Goal: Task Accomplishment & Management: Manage account settings

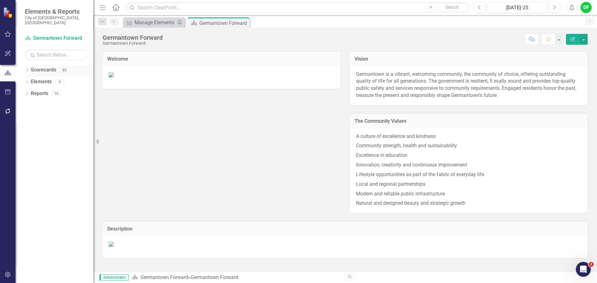
click at [30, 66] on div "Dropdown Scorecards 80" at bounding box center [59, 71] width 68 height 12
click at [26, 69] on icon "Dropdown" at bounding box center [27, 70] width 4 height 3
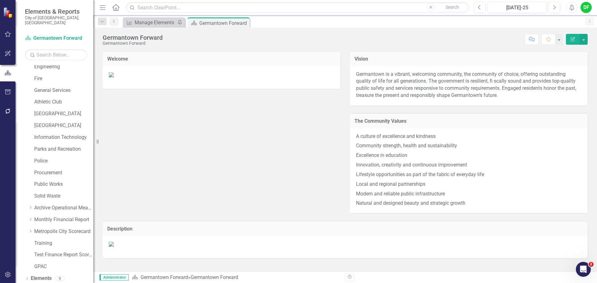
scroll to position [118, 0]
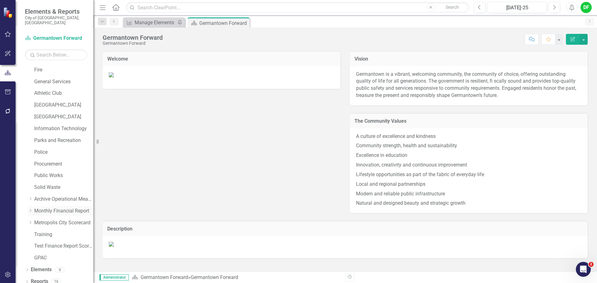
click at [31, 209] on icon "Dropdown" at bounding box center [30, 211] width 5 height 4
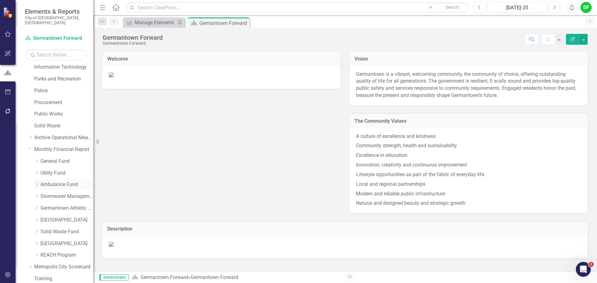
scroll to position [180, 0]
click at [44, 157] on link "General Fund" at bounding box center [66, 160] width 53 height 7
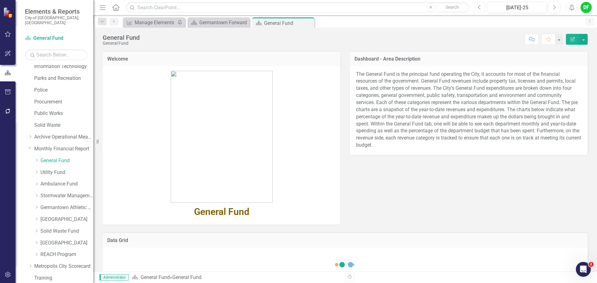
click at [481, 5] on icon "Previous" at bounding box center [479, 8] width 3 height 6
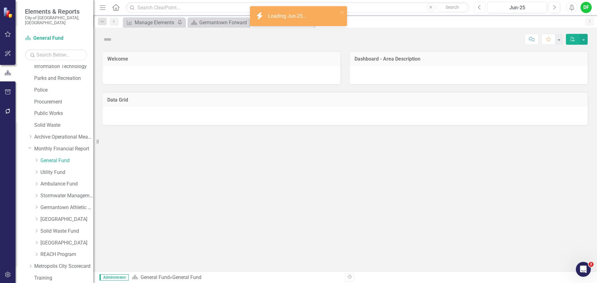
click at [481, 9] on icon "Previous" at bounding box center [479, 8] width 3 height 6
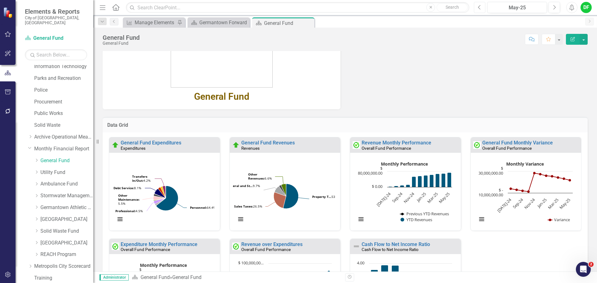
scroll to position [136, 0]
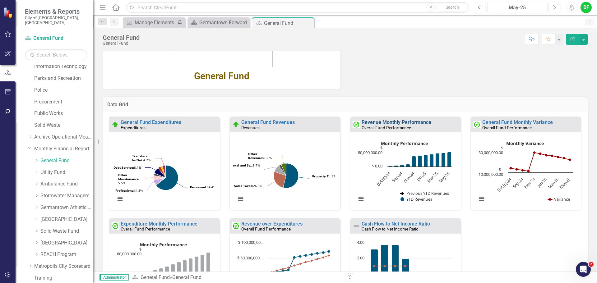
click at [421, 122] on link "Revenue Monthly Performance" at bounding box center [397, 122] width 70 height 6
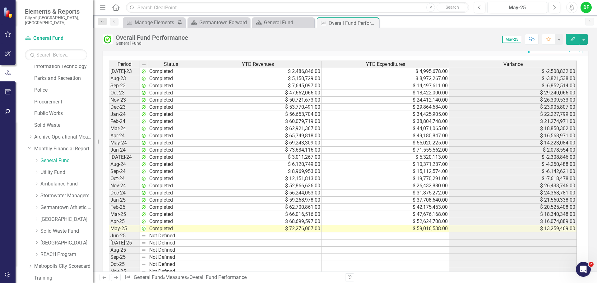
scroll to position [674, 0]
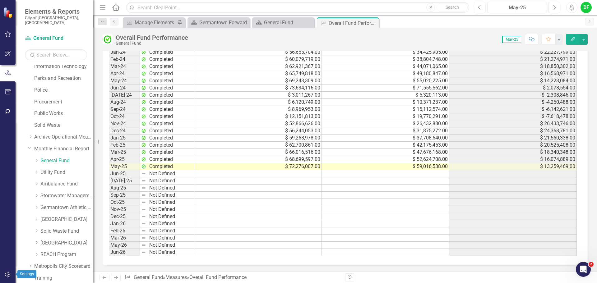
click at [10, 275] on icon "button" at bounding box center [7, 275] width 5 height 6
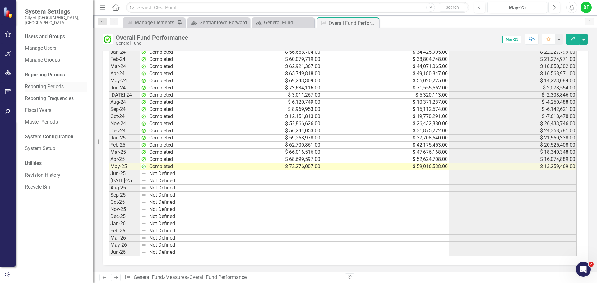
click at [53, 83] on link "Reporting Periods" at bounding box center [56, 86] width 62 height 7
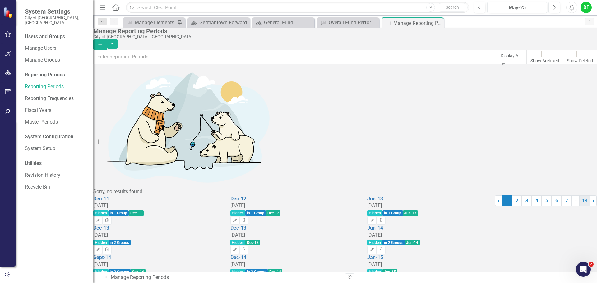
click at [579, 206] on link "14" at bounding box center [584, 201] width 11 height 11
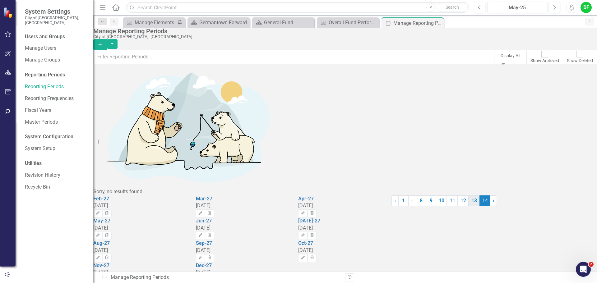
click at [469, 206] on link "13" at bounding box center [474, 201] width 11 height 11
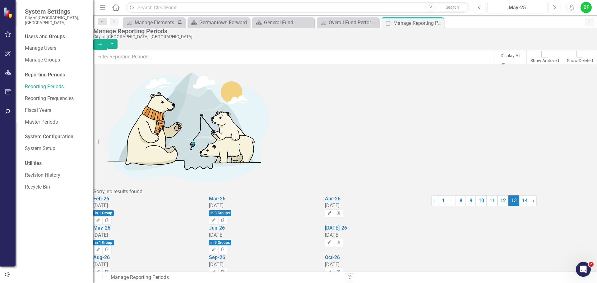
click at [334, 210] on button "Edit" at bounding box center [329, 214] width 9 height 8
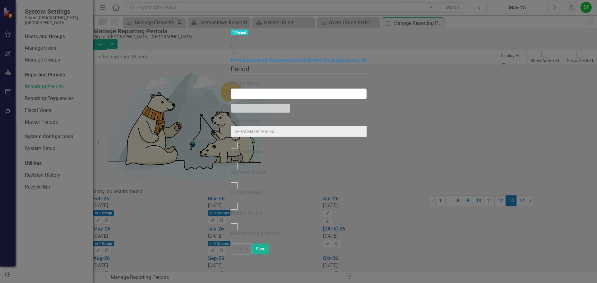
type input "Apr-26"
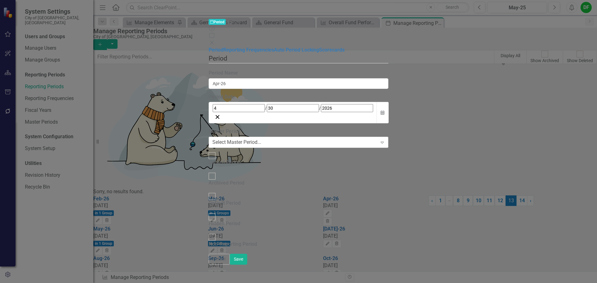
click at [212, 139] on div "Select Master Period..." at bounding box center [236, 142] width 49 height 7
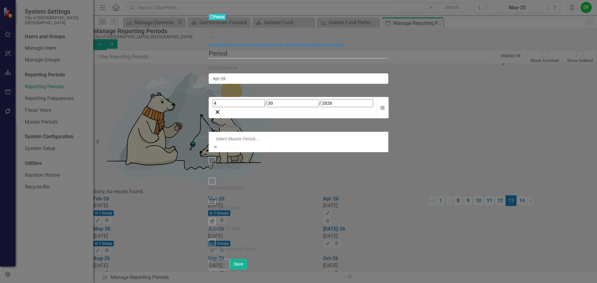
scroll to position [1867, 0]
click at [223, 208] on div "Period Reporting periods are one of the core concepts in ClearPoint. They defin…" at bounding box center [298, 154] width 179 height 210
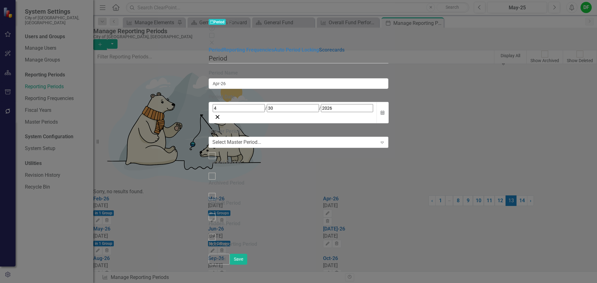
click at [319, 53] on link "Scorecards" at bounding box center [331, 50] width 25 height 6
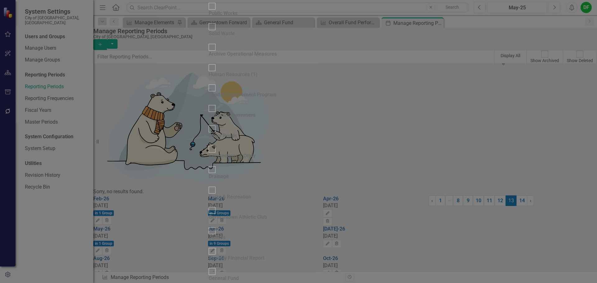
scroll to position [435, 0]
click at [209, 248] on div at bounding box center [212, 251] width 7 height 7
click at [207, 247] on input "Monthly Financial Report" at bounding box center [212, 252] width 10 height 10
checkbox input "true"
click at [209, 268] on div at bounding box center [212, 271] width 7 height 7
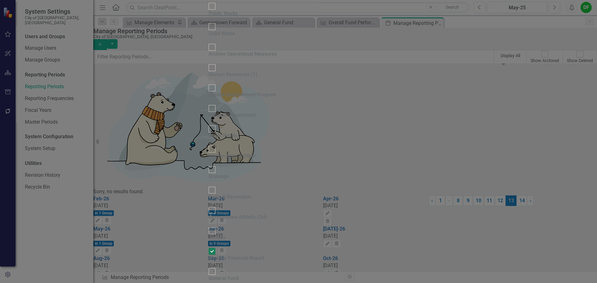
click at [207, 267] on input "General Fund" at bounding box center [212, 272] width 10 height 10
checkbox input "true"
drag, startPoint x: 182, startPoint y: 99, endPoint x: 182, endPoint y: 107, distance: 7.5
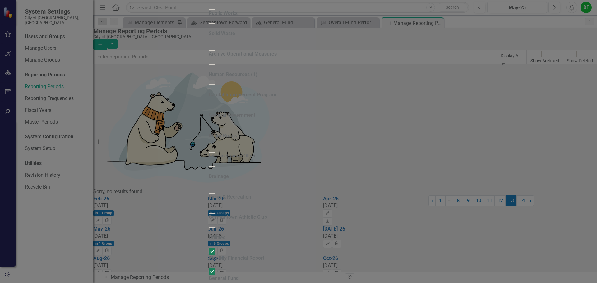
checkbox input "true"
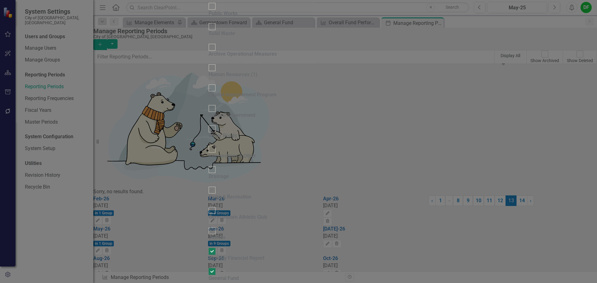
checkbox input "true"
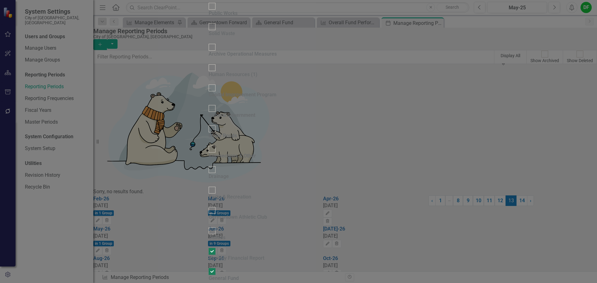
checkbox input "true"
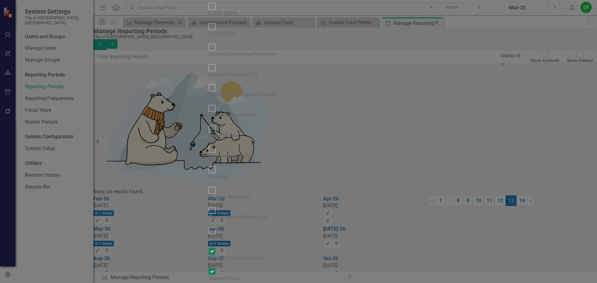
checkbox input "true"
drag, startPoint x: 183, startPoint y: 176, endPoint x: 183, endPoint y: 182, distance: 6.2
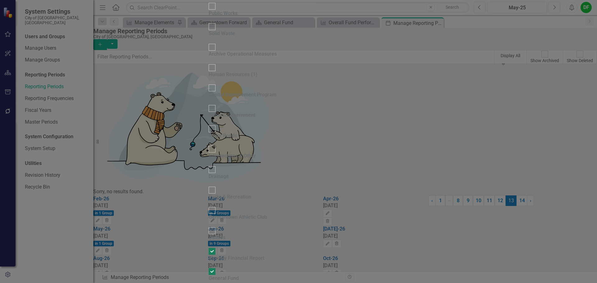
checkbox input "true"
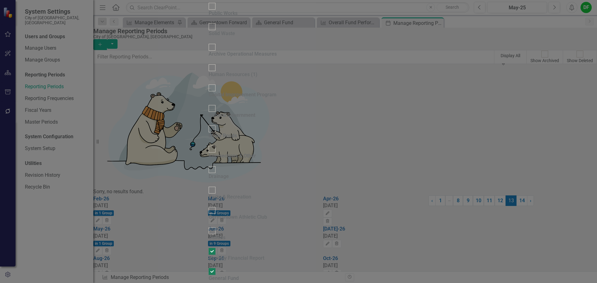
checkbox input "true"
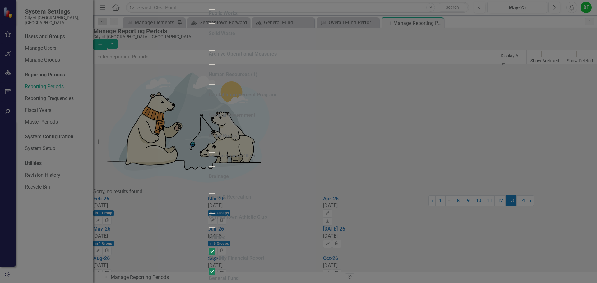
checkbox input "true"
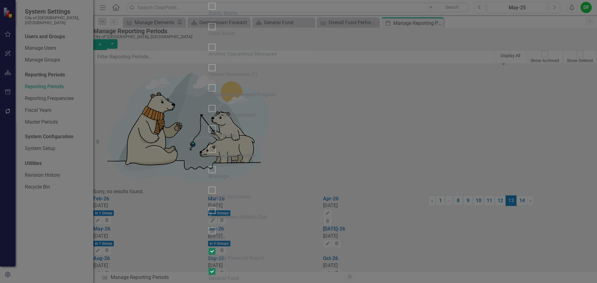
checkbox input "true"
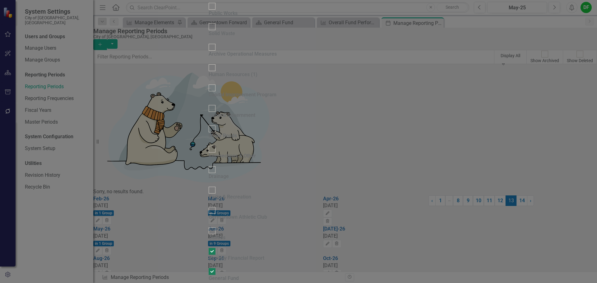
checkbox input "true"
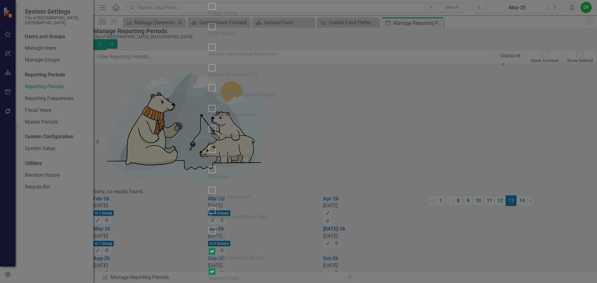
checkbox input "true"
click at [209, 142] on fieldset "Select Scorecards In rare cases, you may want to have a reporting period specif…" at bounding box center [298, 254] width 179 height 1662
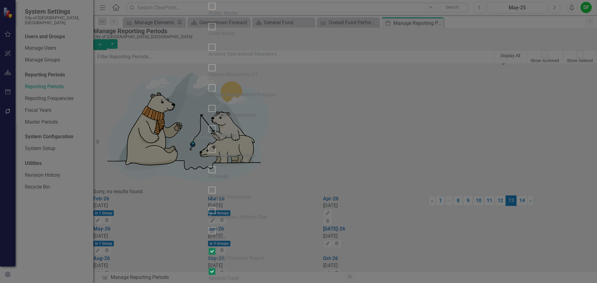
checkbox input "true"
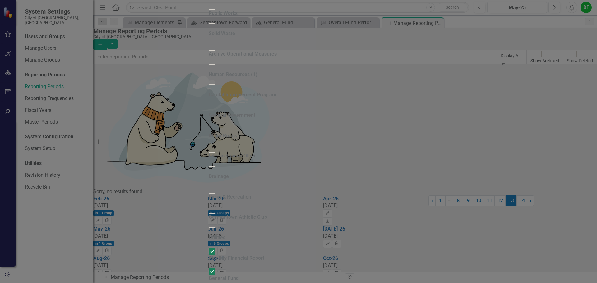
checkbox input "true"
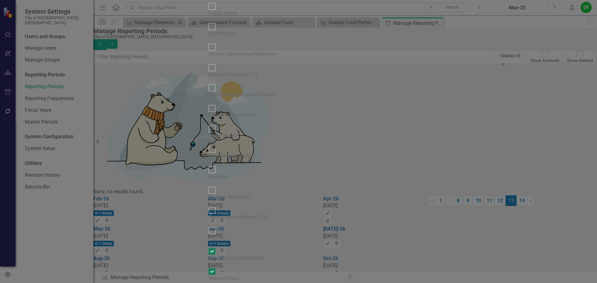
checkbox input "true"
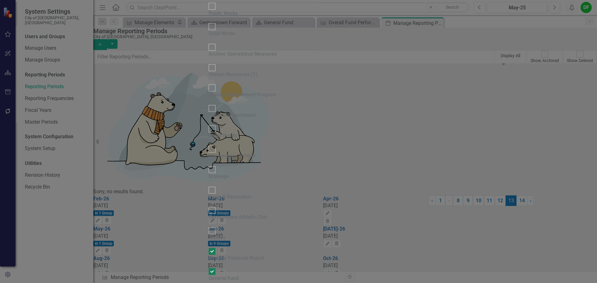
checkbox input "true"
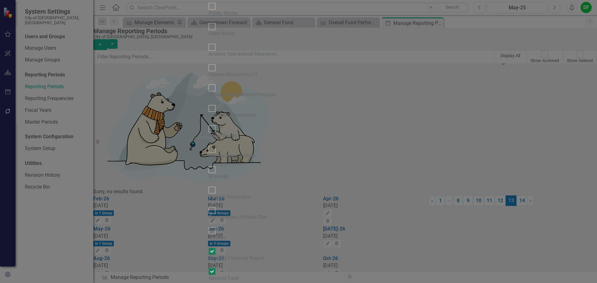
checkbox input "true"
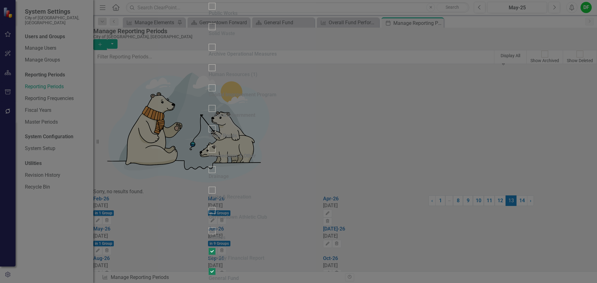
checkbox input "true"
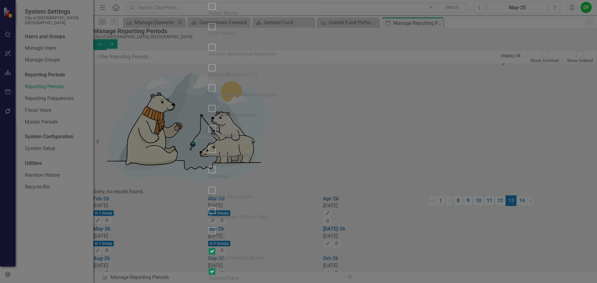
checkbox input "true"
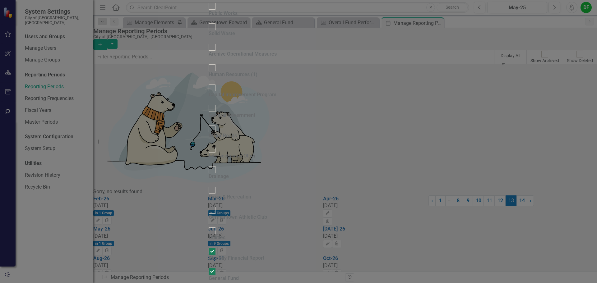
checkbox input "true"
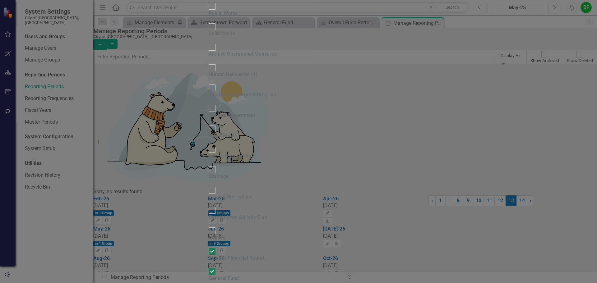
checkbox input "true"
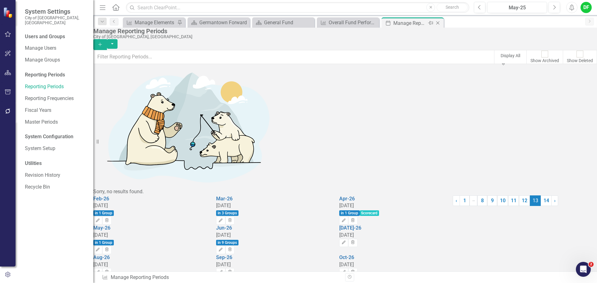
click at [439, 22] on icon "Close" at bounding box center [438, 23] width 6 height 5
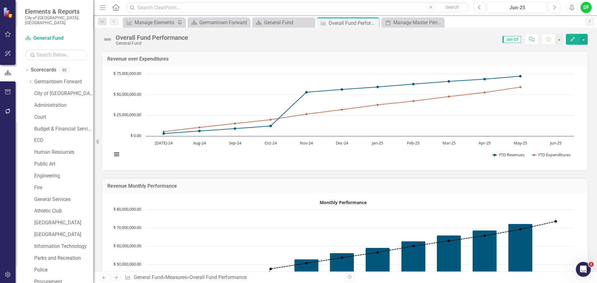
scroll to position [149, 0]
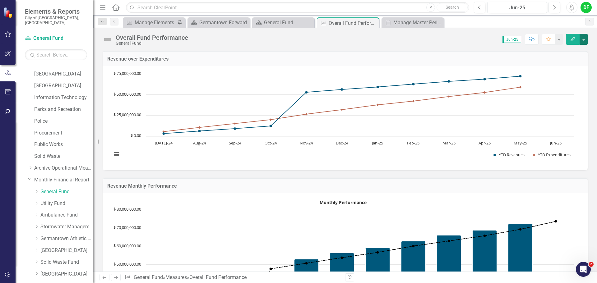
click at [586, 39] on button "button" at bounding box center [584, 39] width 8 height 11
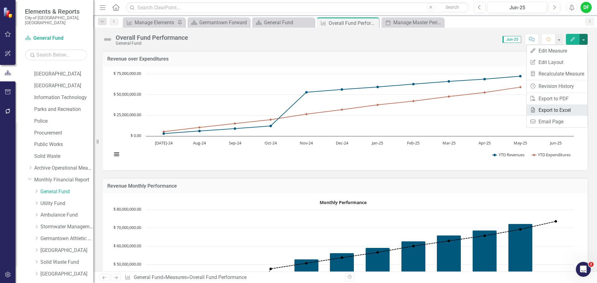
click at [557, 110] on link "Excel Export to Excel" at bounding box center [557, 110] width 61 height 12
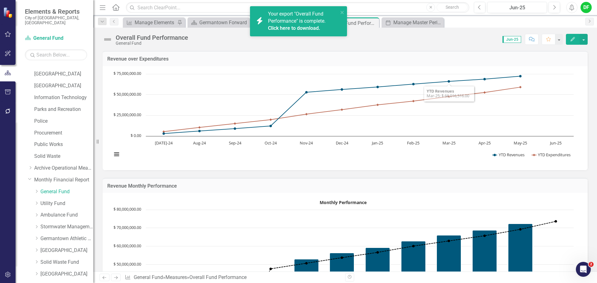
click at [305, 26] on link "Click here to download." at bounding box center [294, 28] width 52 height 6
